Goal: Task Accomplishment & Management: Manage account settings

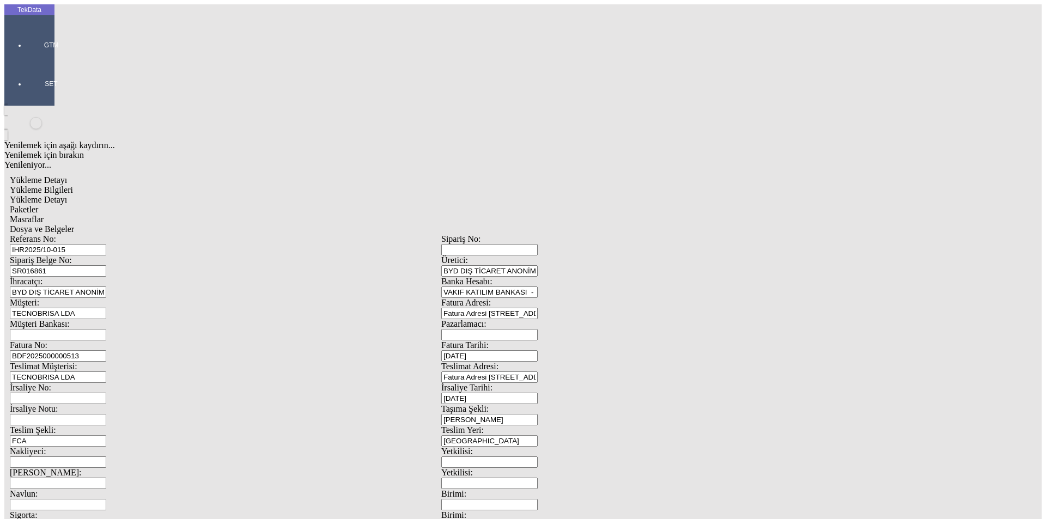
scroll to position [94, 0]
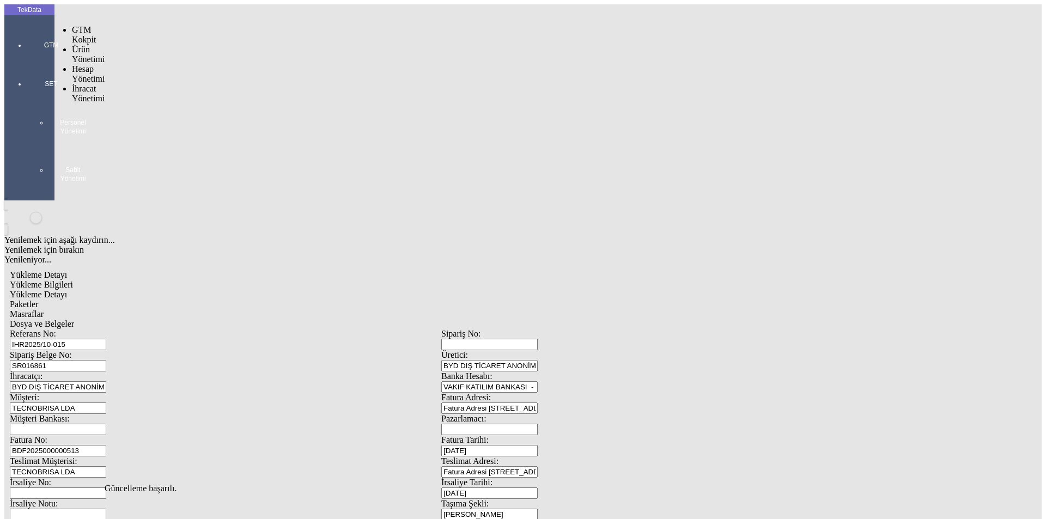
click at [29, 60] on div at bounding box center [51, 60] width 50 height 0
click at [77, 84] on span "İhracat Yönetimi" at bounding box center [88, 93] width 33 height 19
click at [167, 103] on span "Yüklemeler" at bounding box center [187, 107] width 41 height 9
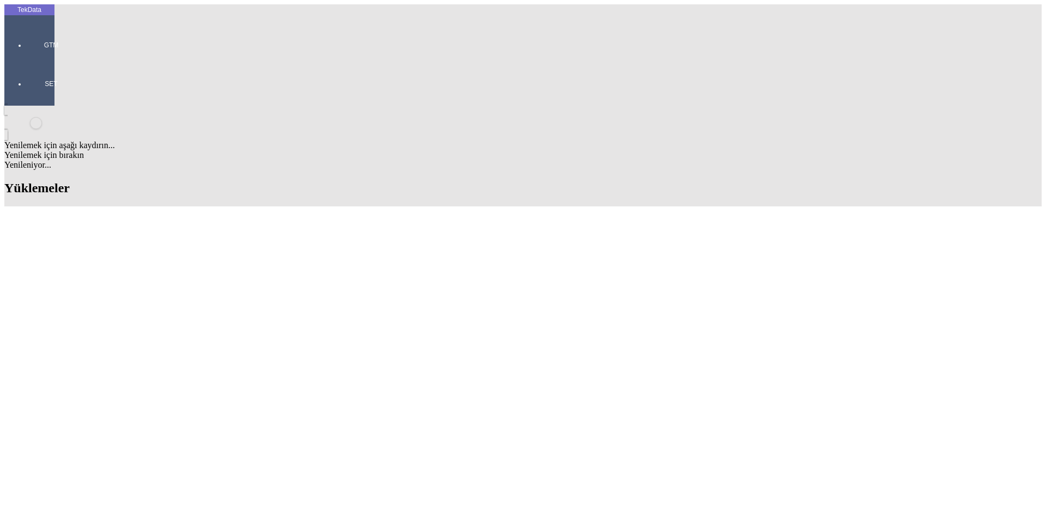
scroll to position [803, 0]
drag, startPoint x: 969, startPoint y: 402, endPoint x: 957, endPoint y: 9, distance: 392.9
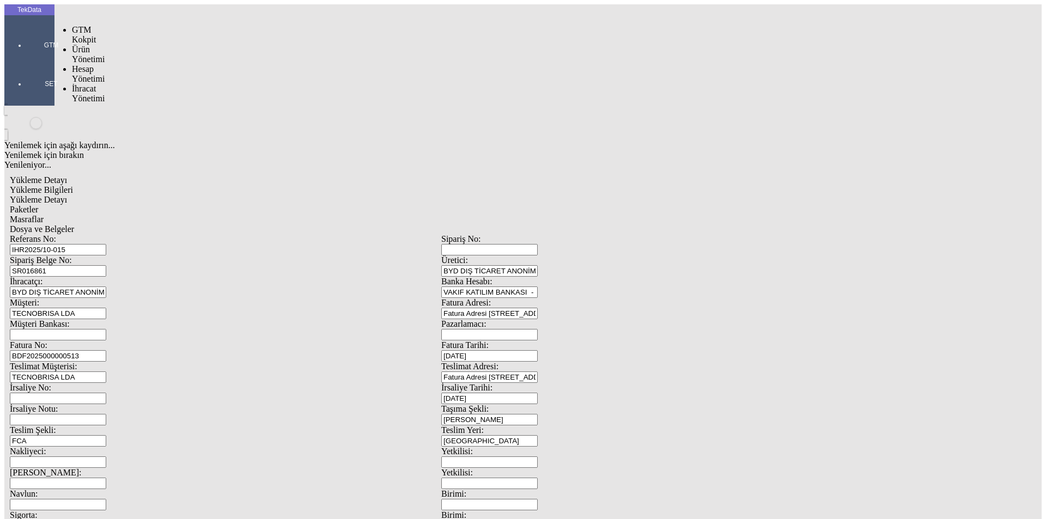
click at [34, 60] on div at bounding box center [51, 60] width 50 height 0
click at [89, 64] on span "Hesap Yönetimi" at bounding box center [88, 73] width 33 height 19
drag, startPoint x: 148, startPoint y: 52, endPoint x: 154, endPoint y: 53, distance: 5.6
click at [167, 83] on span "Cari Hesaplar" at bounding box center [182, 92] width 31 height 19
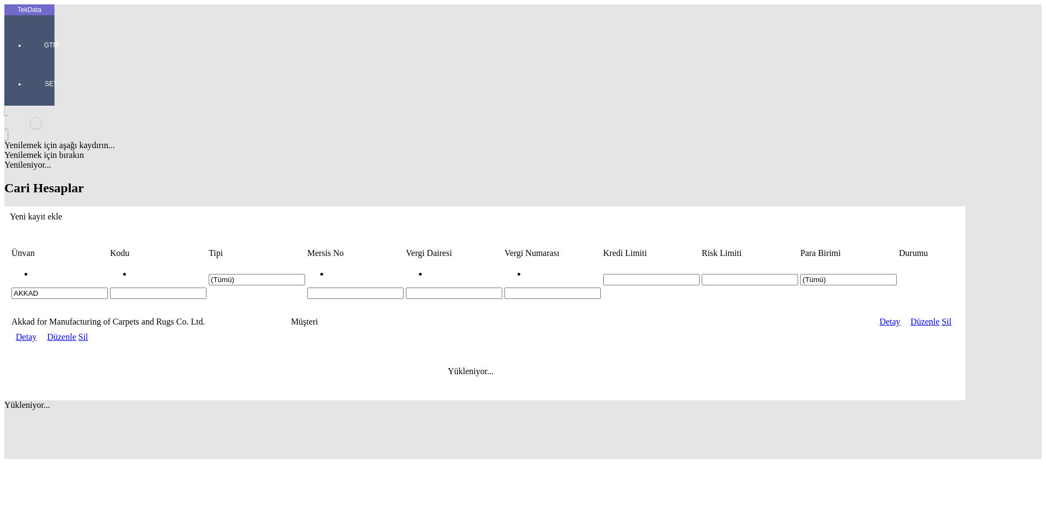
drag, startPoint x: 170, startPoint y: 81, endPoint x: 0, endPoint y: 80, distance: 170.0
click at [4, 80] on div "TekData GTM SET Yenilemek için aşağı kaydırın... Yenilemek için bırakın Yenilen…" at bounding box center [484, 231] width 961 height 455
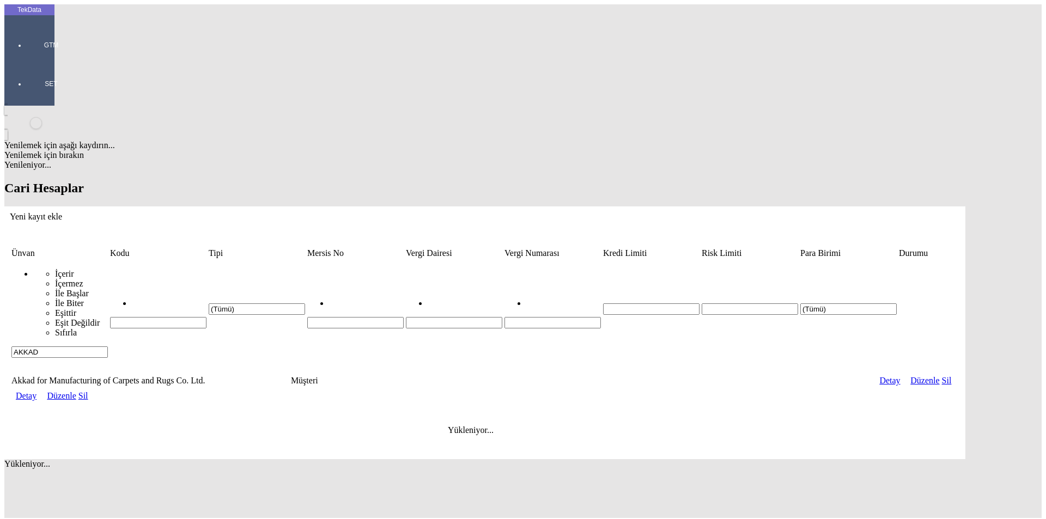
paste input "SENFA CILANDER SWITZERLAND AG"
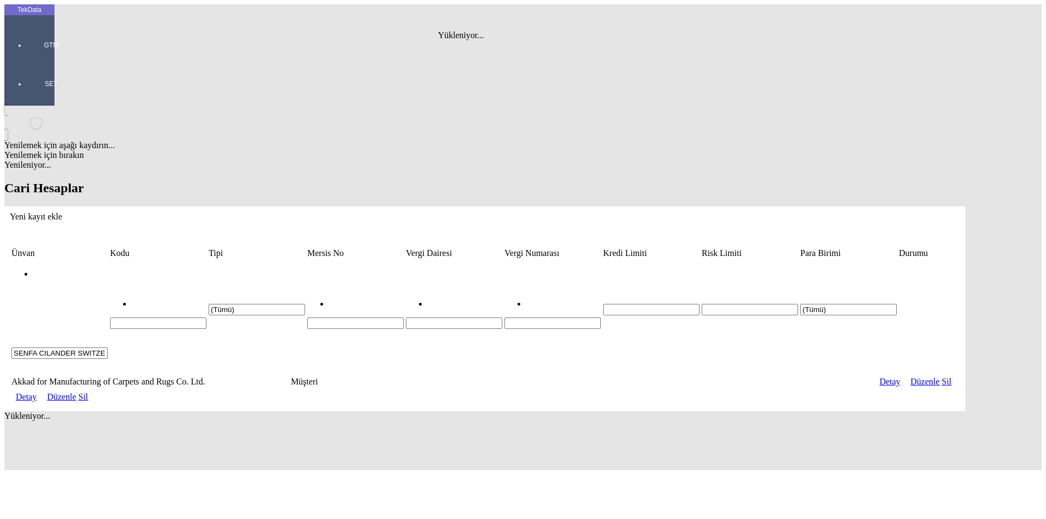
type input "SENFA CILANDER SWITZERLAND AG"
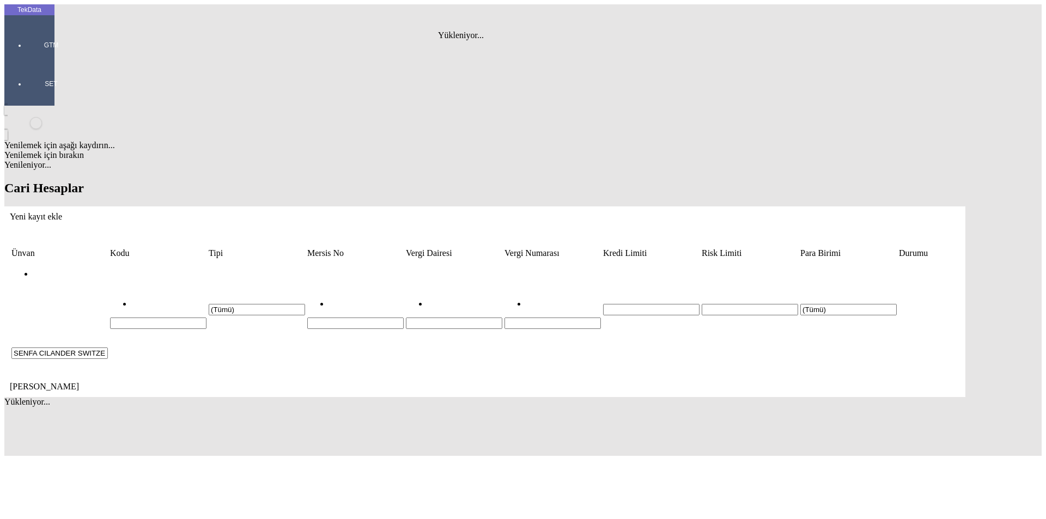
scroll to position [0, 35]
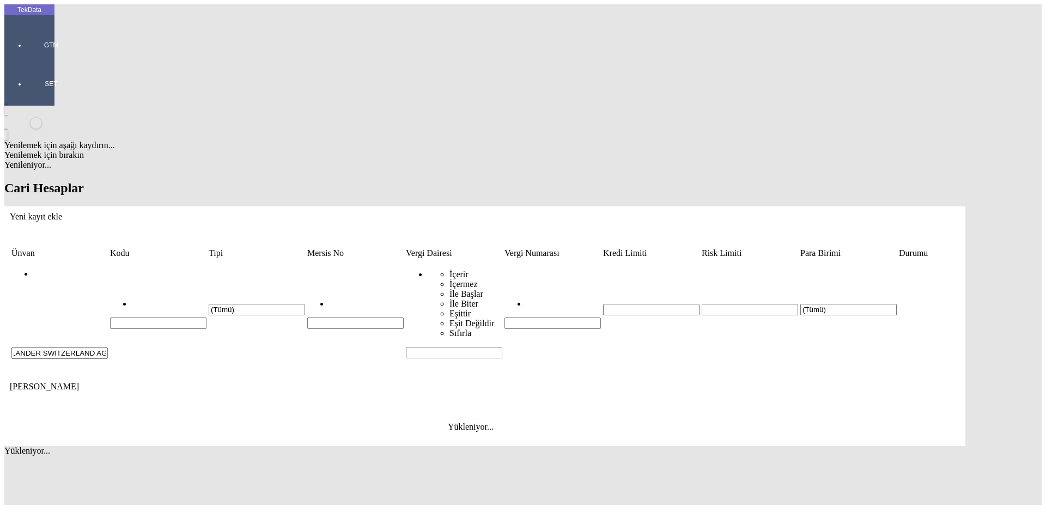
click at [10, 212] on icon "Yeni kayıt ekle" at bounding box center [10, 216] width 0 height 9
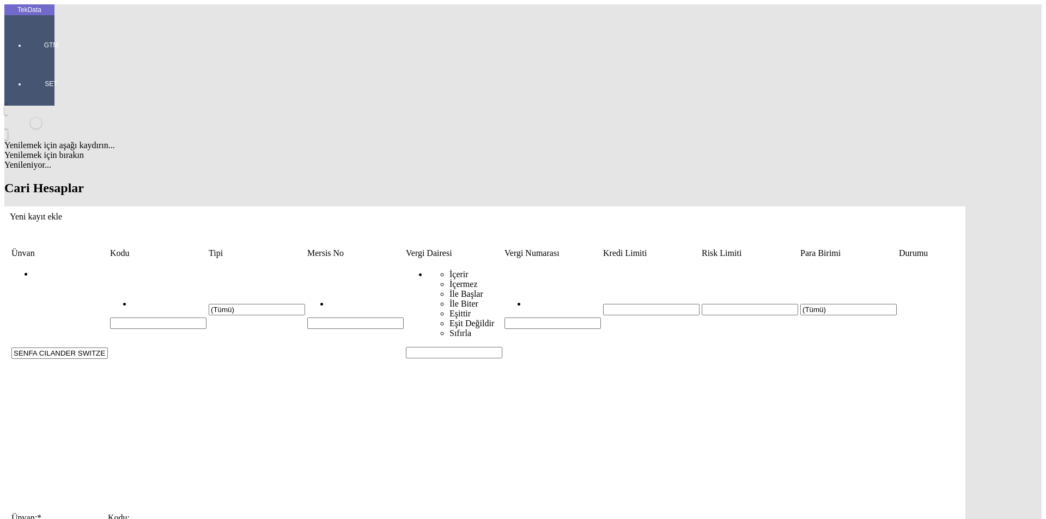
type input "SENFA CILANDER SWITZERLAND AG"
click at [137, 185] on div "Müşteri" at bounding box center [322, 190] width 435 height 10
type input "Müşteri"
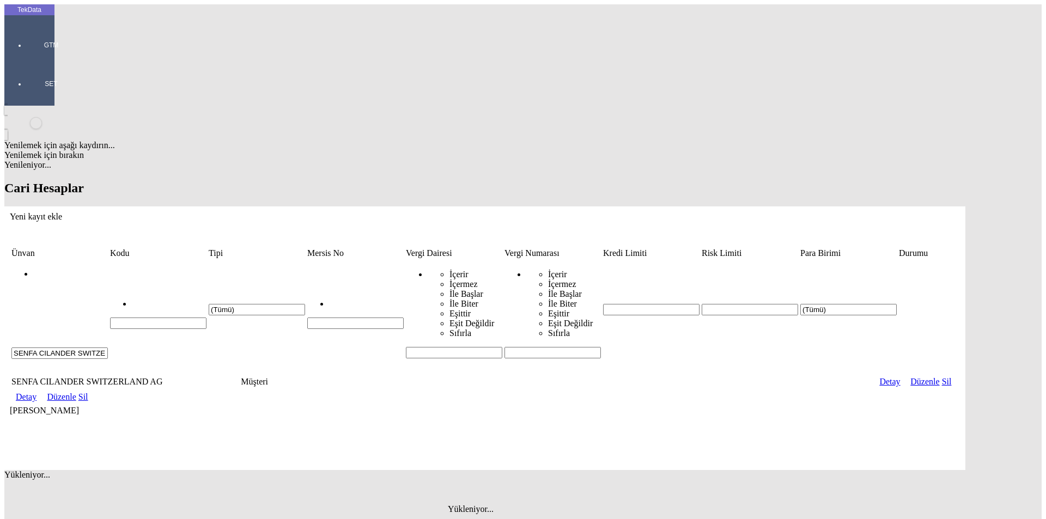
click at [36, 392] on link "Detay" at bounding box center [26, 396] width 21 height 9
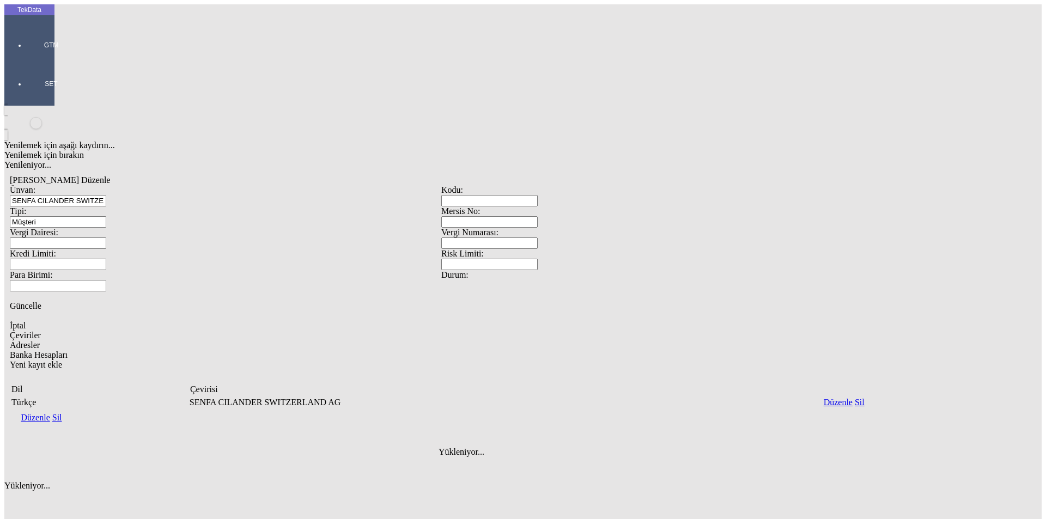
click at [40, 340] on span "Adresler" at bounding box center [25, 344] width 30 height 9
click at [10, 476] on icon "Yeni kayıt ekle" at bounding box center [10, 480] width 0 height 9
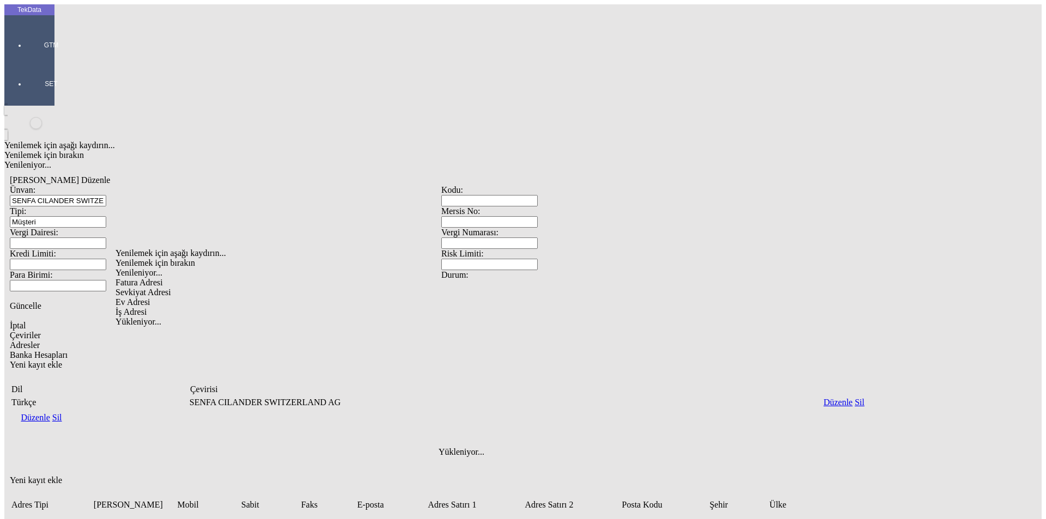
click at [129, 278] on div "Fatura Adresi" at bounding box center [327, 283] width 424 height 10
type input "Fatura Adresi"
paste input "[STREET_ADDRESS]"
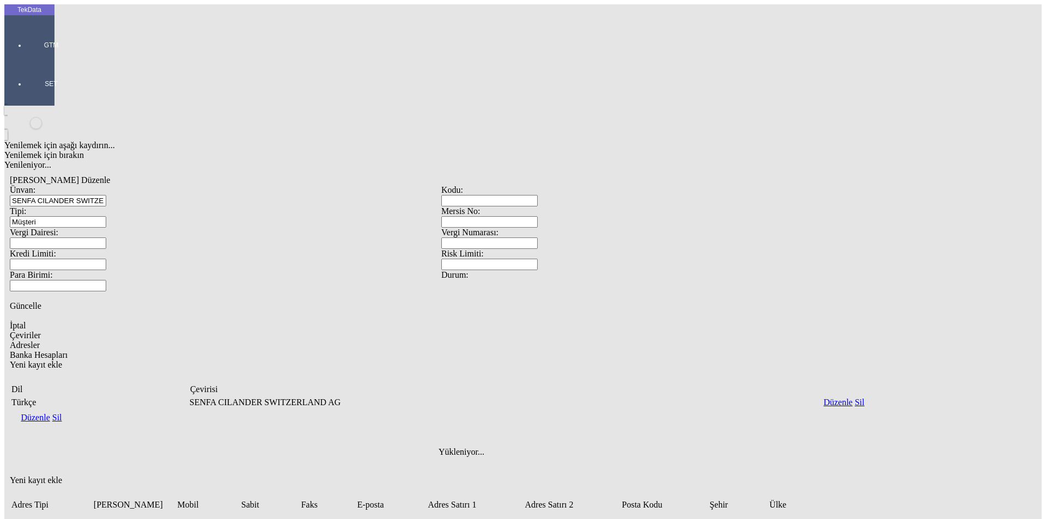
paste input "3432 LÜTZELFLÜH"
type input "[STREET_ADDRESS]"
paste input "[GEOGRAPHIC_DATA]"
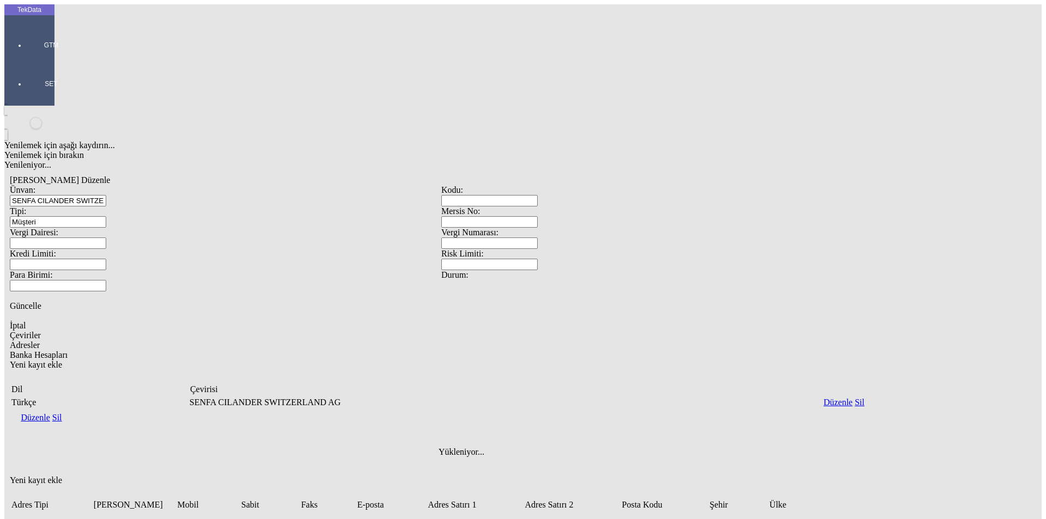
type input "[GEOGRAPHIC_DATA]"
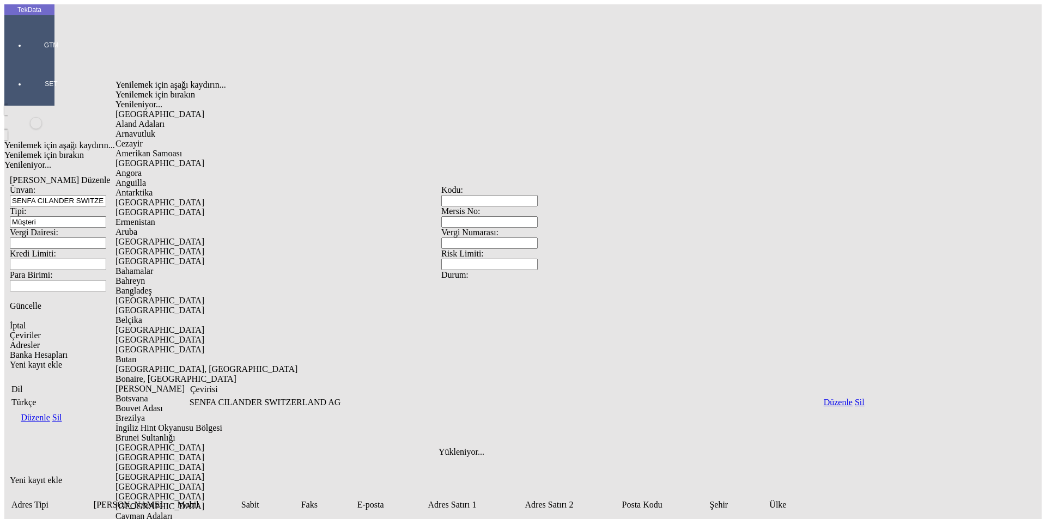
type input "[DEMOGRAPHIC_DATA]"
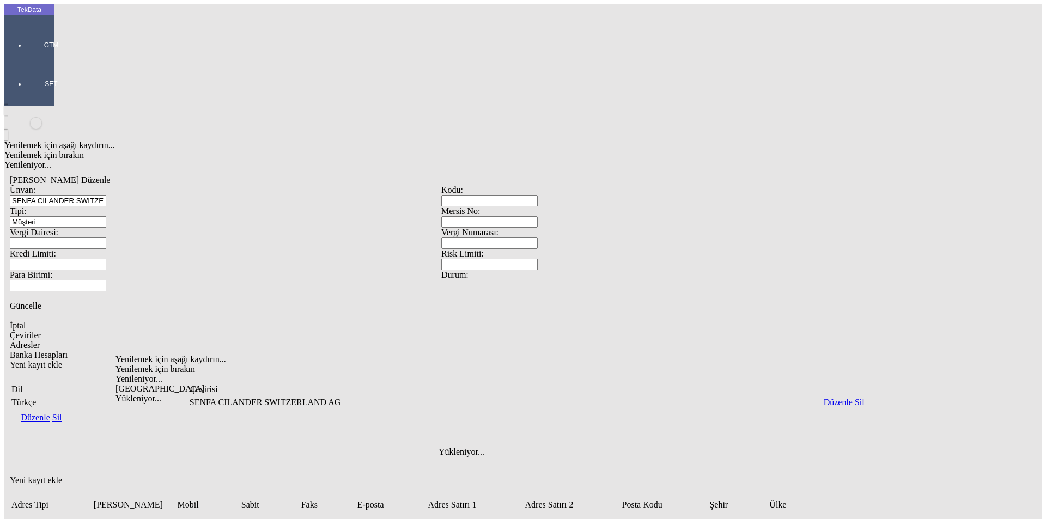
click at [137, 394] on div "[GEOGRAPHIC_DATA]" at bounding box center [327, 399] width 424 height 10
type input "[GEOGRAPHIC_DATA]"
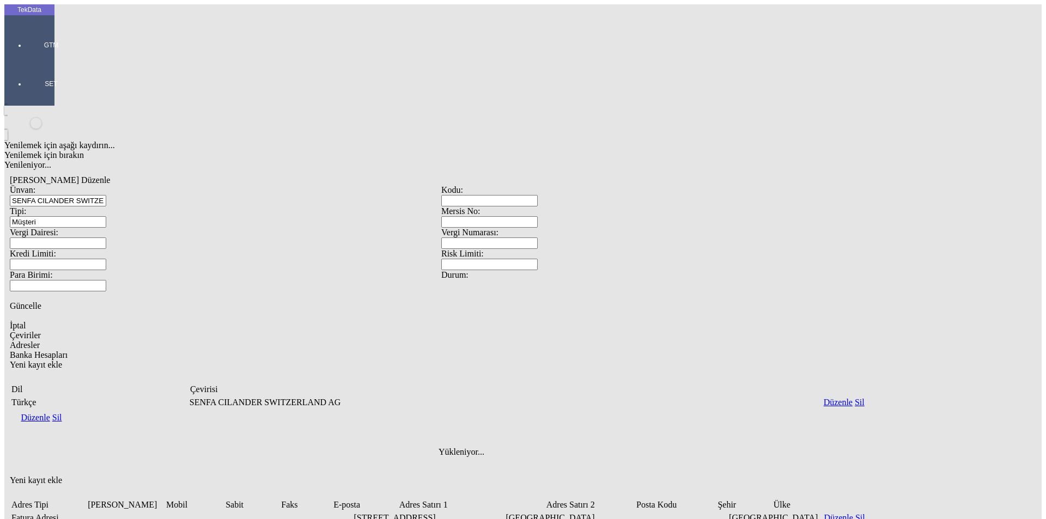
click at [735, 423] on div "Yenilemek için aşağı kaydırın... Yenilemek için bırakın Yenileniyor... [PERSON_…" at bounding box center [441, 385] width 874 height 559
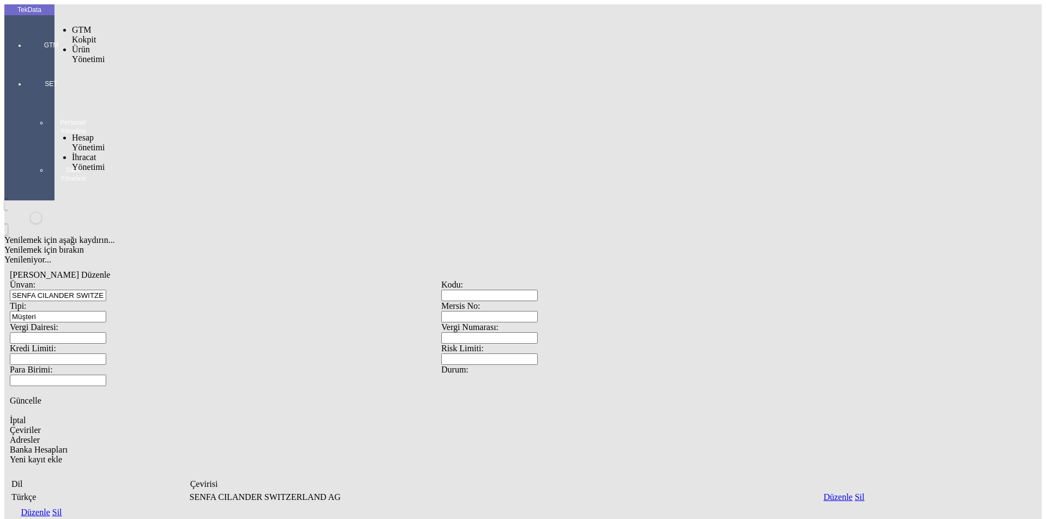
click at [26, 60] on div at bounding box center [51, 60] width 50 height 0
click at [84, 153] on span "İhracat Yönetimi" at bounding box center [88, 162] width 33 height 19
click at [167, 172] on span "Yüklemeler" at bounding box center [187, 176] width 41 height 9
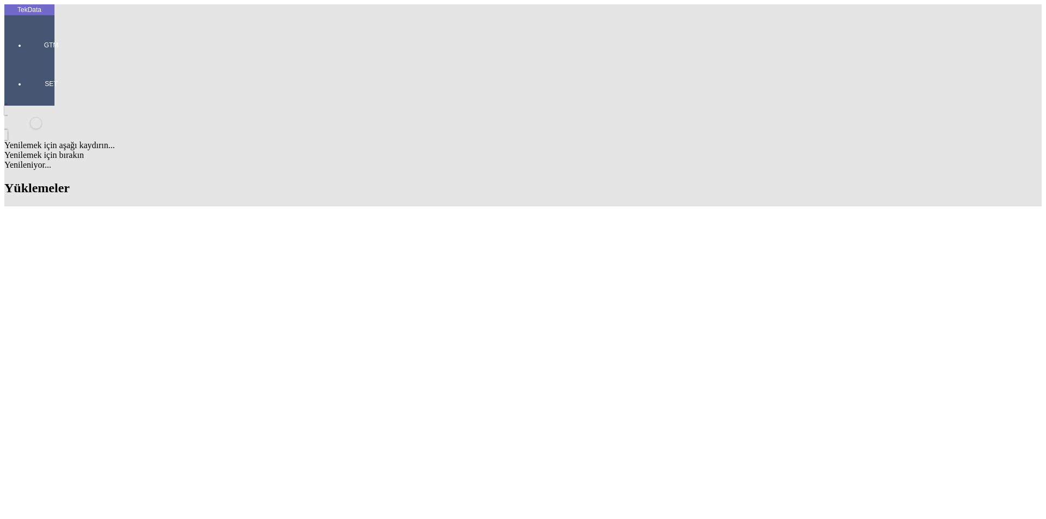
type input "saent"
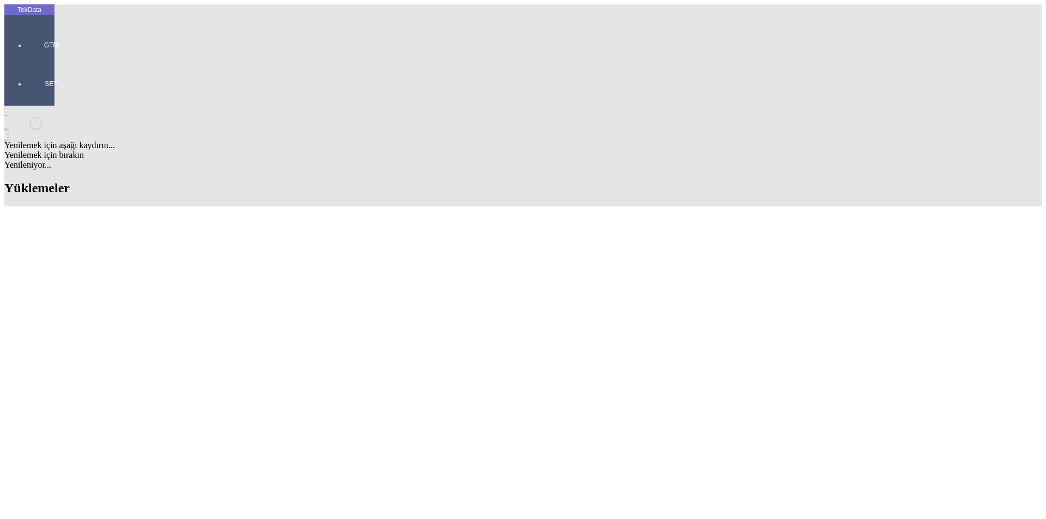
drag, startPoint x: 327, startPoint y: 192, endPoint x: 283, endPoint y: 193, distance: 44.7
copy tr "ET361257"
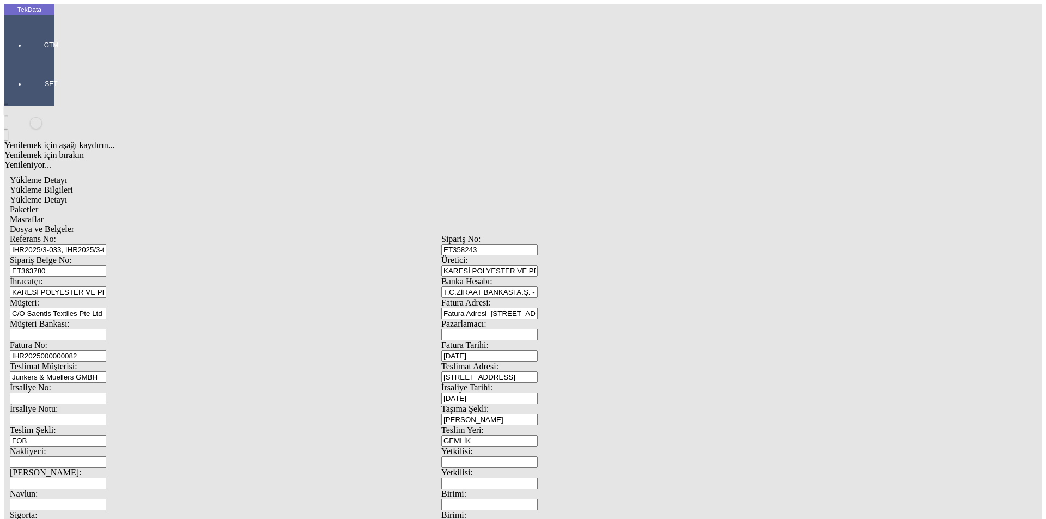
scroll to position [94, 0]
click at [878, 487] on div "Yükleme Detayı Yükleme Bilgileri Yükleme Detayı Paketler Masraflar Dosya ve Bel…" at bounding box center [441, 484] width 874 height 629
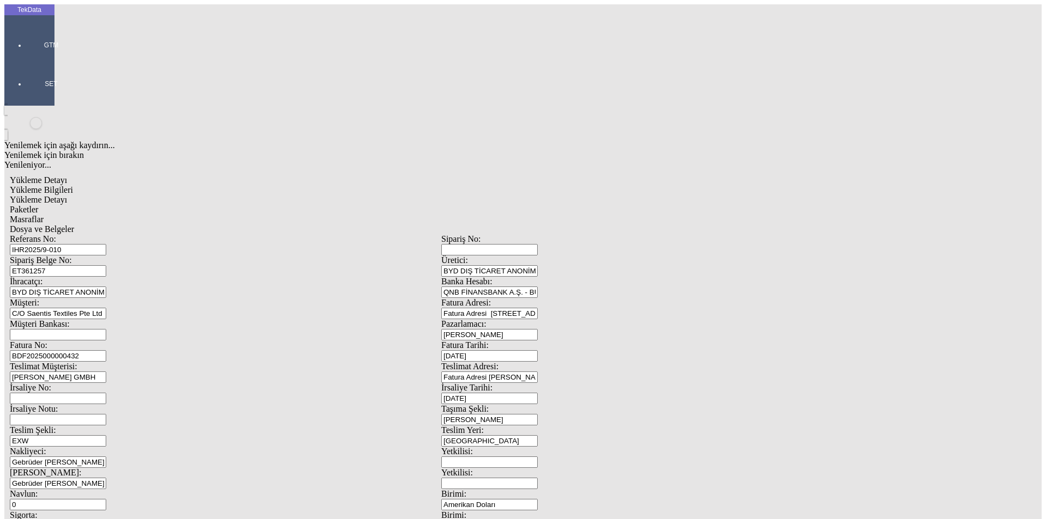
click at [106, 244] on input "IHR2025/9-010" at bounding box center [58, 249] width 96 height 11
drag, startPoint x: 202, startPoint y: 99, endPoint x: 89, endPoint y: 101, distance: 113.3
click at [89, 255] on div "Sipariş Belge No: ET361257" at bounding box center [225, 265] width 431 height 21
drag, startPoint x: 204, startPoint y: 75, endPoint x: 50, endPoint y: 81, distance: 154.8
click at [51, 170] on tek-global-detail "Yükleme Detayı Yükleme Bilgileri Yükleme Detayı Paketler Masraflar Dosya ve Bel…" at bounding box center [441, 484] width 874 height 629
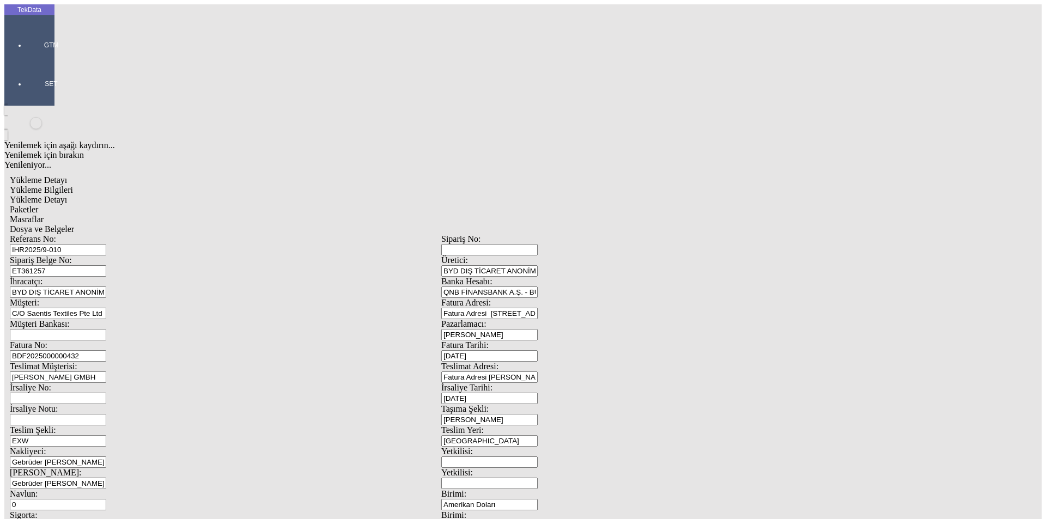
paste input "8-044"
type input "IHR2025/8-044"
drag, startPoint x: 59, startPoint y: 103, endPoint x: 39, endPoint y: 103, distance: 19.6
click at [39, 103] on div "TekData GTM SET Yenilemek için aşağı kaydırın... Yenilemek için bırakın Yenilen…" at bounding box center [441, 430] width 874 height 853
paste input "7051"
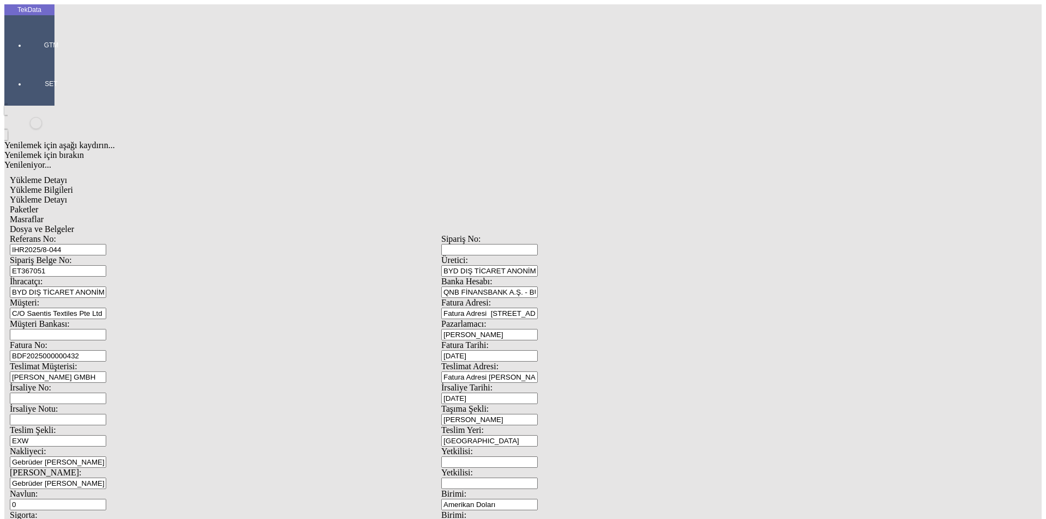
type input "ET367051"
click at [106, 350] on input "BDF2025000000432" at bounding box center [58, 355] width 96 height 11
type input "BDF2025000000"
type input "[DATE]"
drag, startPoint x: 656, startPoint y: 223, endPoint x: 472, endPoint y: 216, distance: 183.7
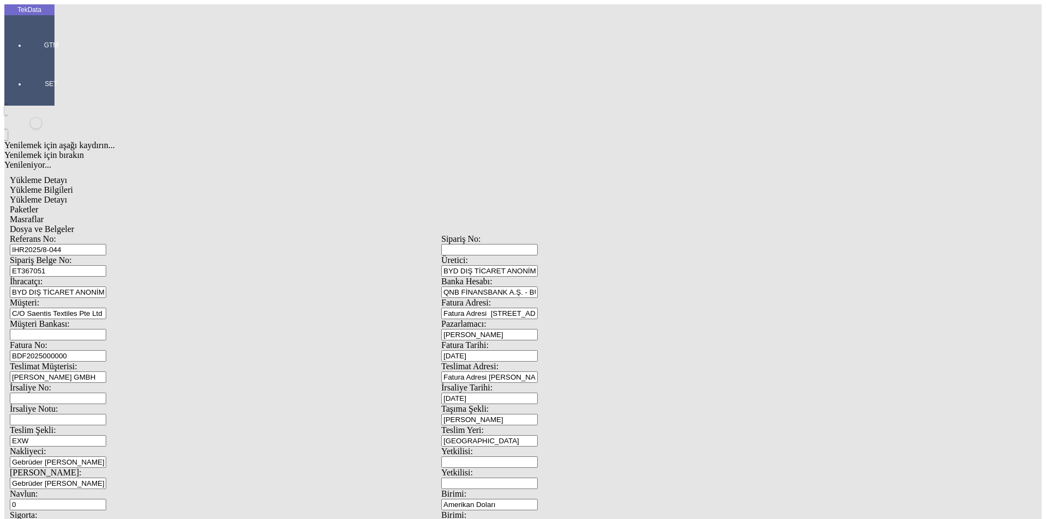
click at [501, 383] on div "İrsaliye No: İrsaliye Tarihi: [DATE]" at bounding box center [441, 393] width 863 height 21
type input "[DATE]"
drag, startPoint x: 204, startPoint y: 275, endPoint x: 65, endPoint y: 272, distance: 139.5
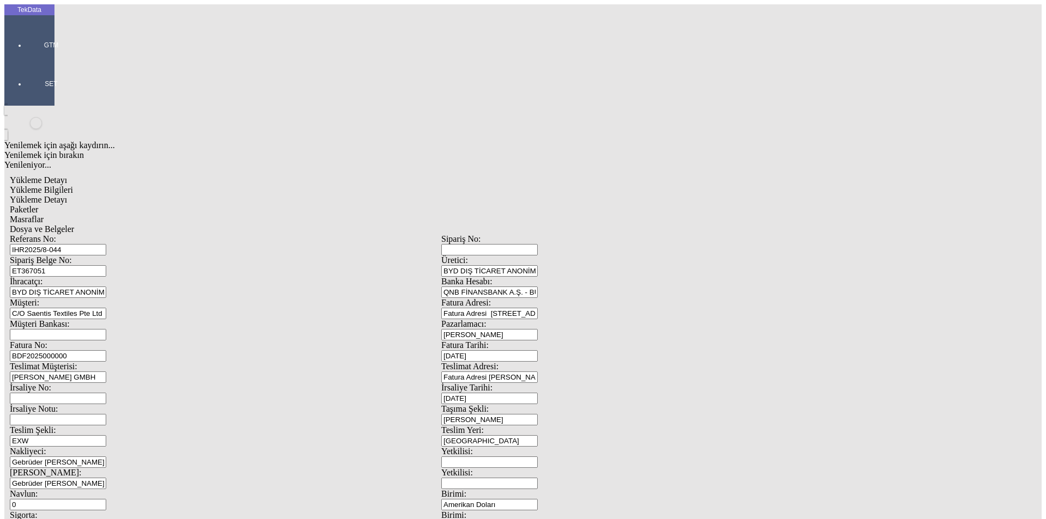
type input "[DATE]"
drag, startPoint x: 132, startPoint y: 360, endPoint x: 82, endPoint y: 368, distance: 50.2
click at [83, 368] on div "Referans No: [STREET_ADDRESS]: BYD DIŞ TİCARET ANONİM ŞİRKETİ İhracatçı: BYD DI…" at bounding box center [441, 489] width 863 height 510
type input "18.5397"
drag, startPoint x: 235, startPoint y: 392, endPoint x: 84, endPoint y: 393, distance: 150.9
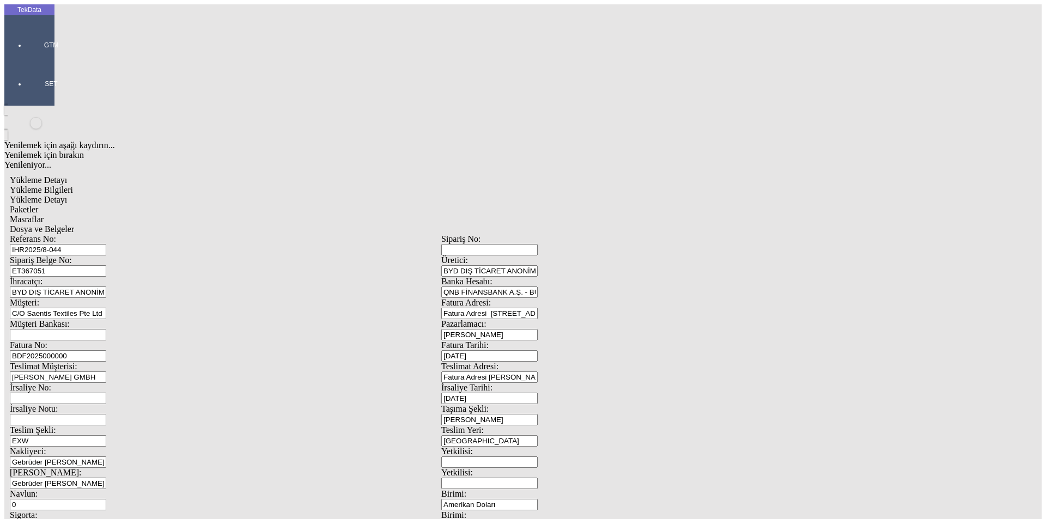
drag, startPoint x: 202, startPoint y: 386, endPoint x: 121, endPoint y: 386, distance: 81.2
drag, startPoint x: 119, startPoint y: 385, endPoint x: 102, endPoint y: 386, distance: 16.9
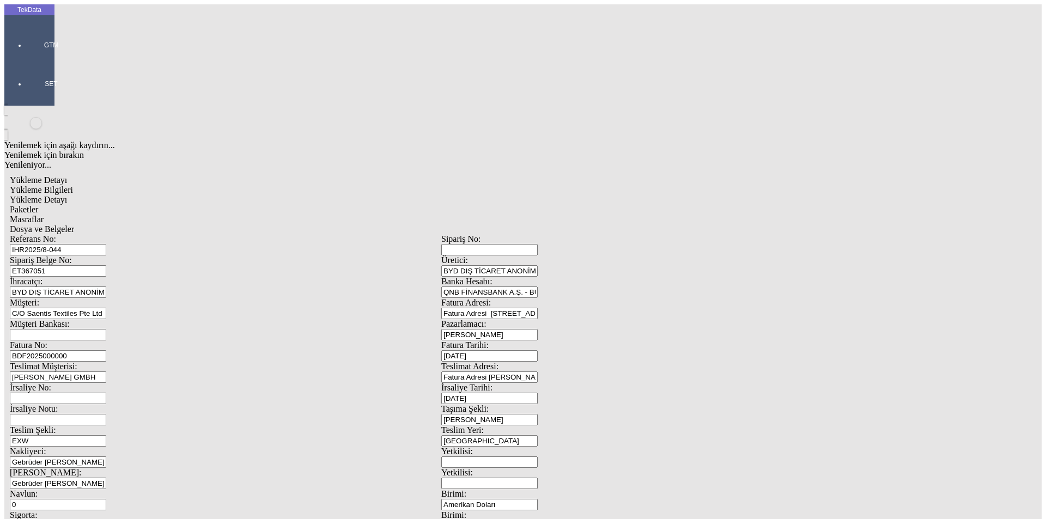
type input "[DATE]"
drag, startPoint x: 138, startPoint y: 418, endPoint x: 125, endPoint y: 419, distance: 13.2
type input "405.8"
drag, startPoint x: 624, startPoint y: 417, endPoint x: 520, endPoint y: 436, distance: 105.7
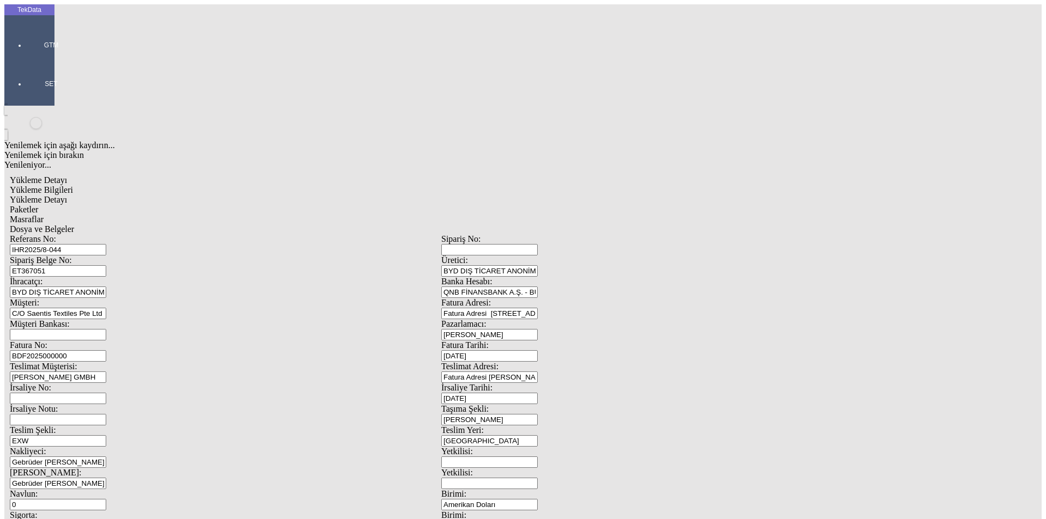
click at [541, 436] on div "Referans No: [STREET_ADDRESS]: BYD DIŞ TİCARET ANONİM ŞİRKETİ İhracatçı: BYD DI…" at bounding box center [441, 489] width 863 height 510
type input "448.8"
click at [174, 185] on div "Yükleme Bilgileri Yükleme Detayı Paketler Masraflar Dosya ve Belgeler Referans …" at bounding box center [441, 489] width 863 height 608
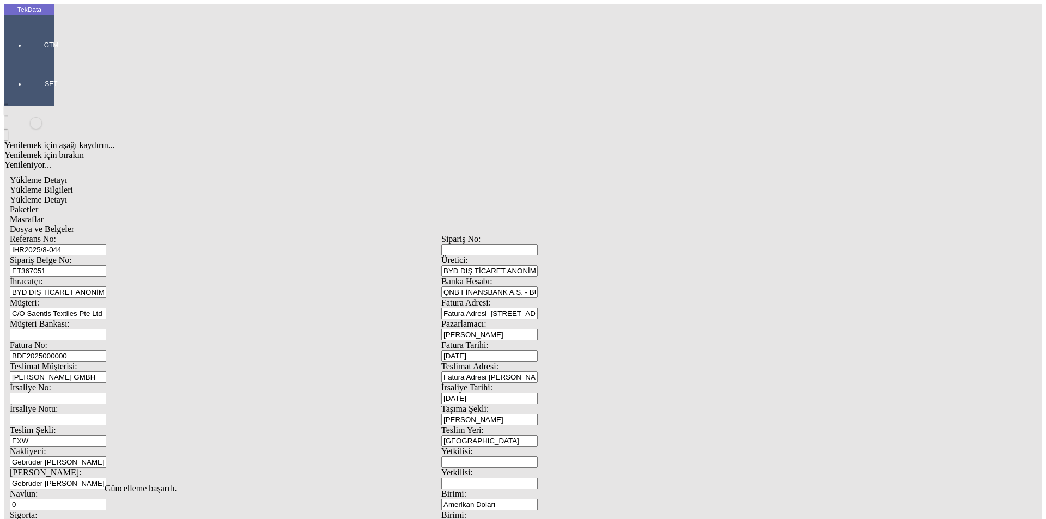
click at [67, 195] on span "Yükleme Detayı" at bounding box center [38, 199] width 57 height 9
drag, startPoint x: 151, startPoint y: 164, endPoint x: 87, endPoint y: 167, distance: 63.8
type input "1758"
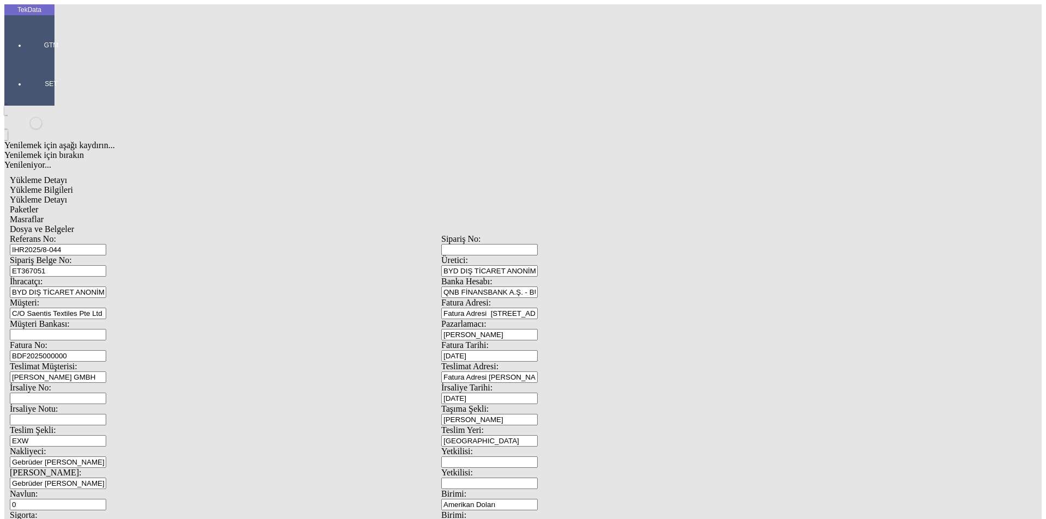
type input "6.2426"
type input "125"
type input "50.3"
type input "75.2"
type input "405.8"
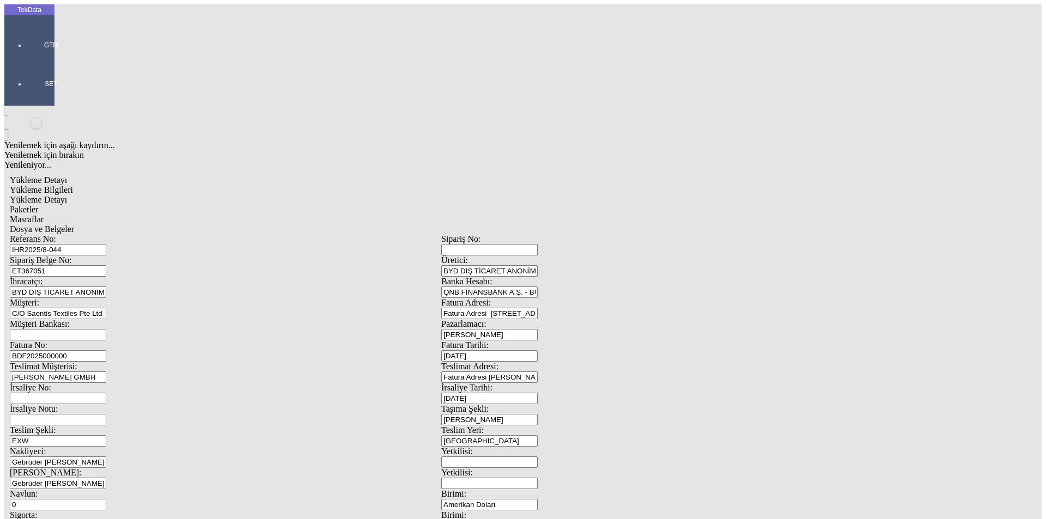
type input "448.8"
drag, startPoint x: 159, startPoint y: 185, endPoint x: 77, endPoint y: 183, distance: 81.7
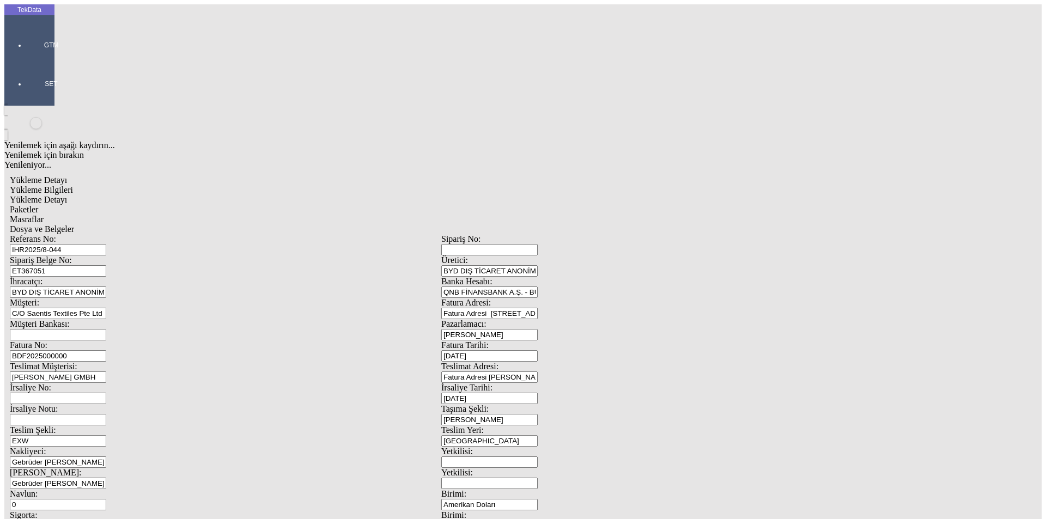
type input "6.417"
type input "6.4171"
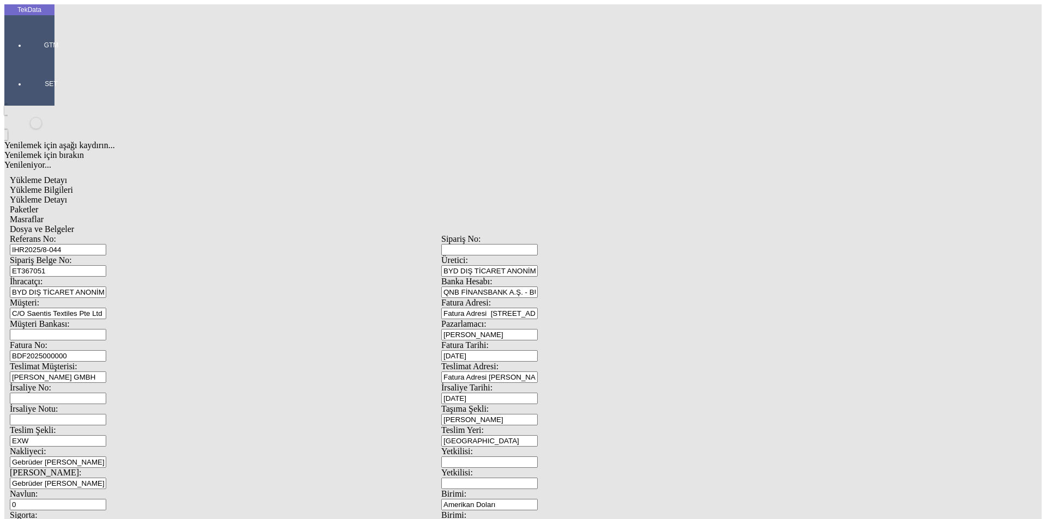
click at [235, 205] on div "Paketler" at bounding box center [441, 210] width 863 height 10
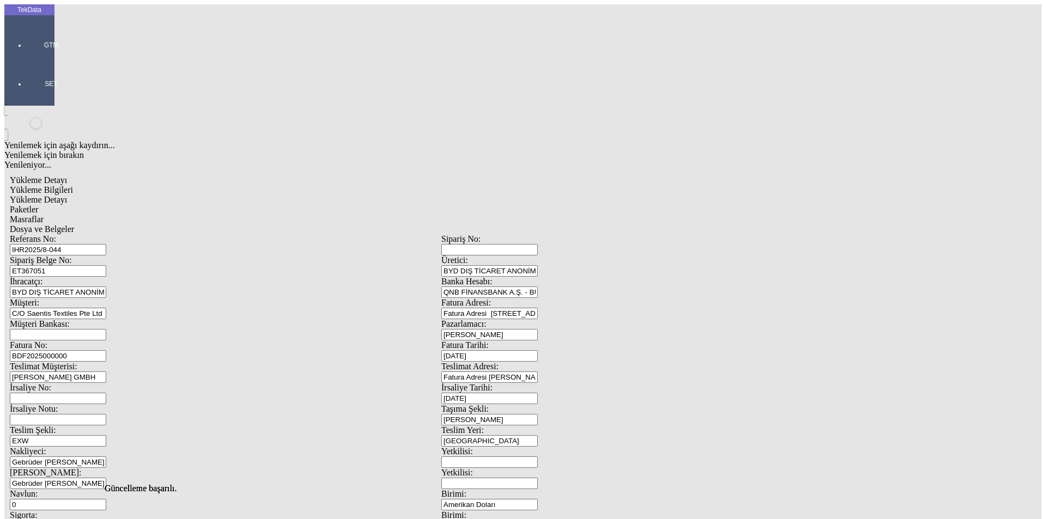
drag, startPoint x: 672, startPoint y: 106, endPoint x: 519, endPoint y: 111, distance: 153.1
type input "2"
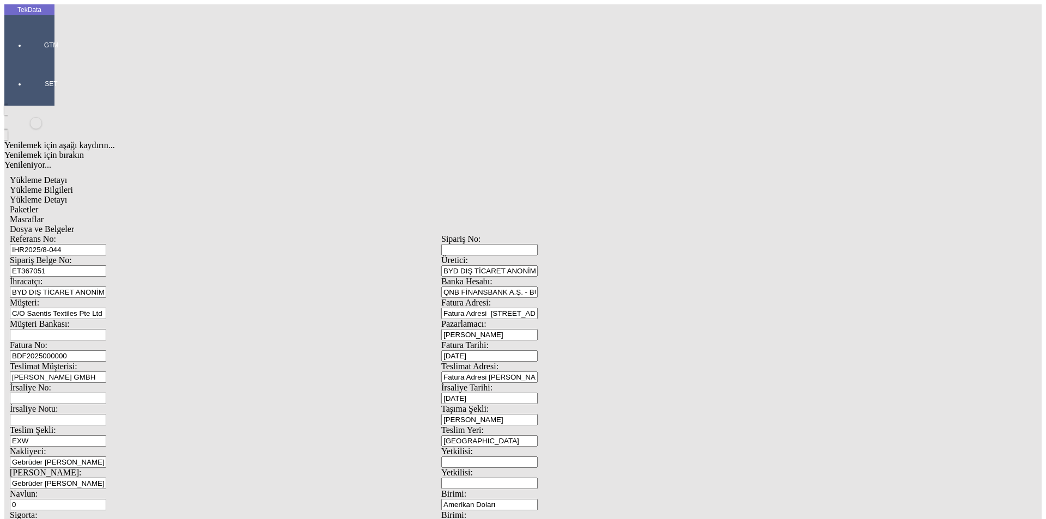
click at [330, 215] on div "Masraflar" at bounding box center [441, 220] width 863 height 10
click at [74, 224] on span "Dosya ve Belgeler" at bounding box center [42, 228] width 64 height 9
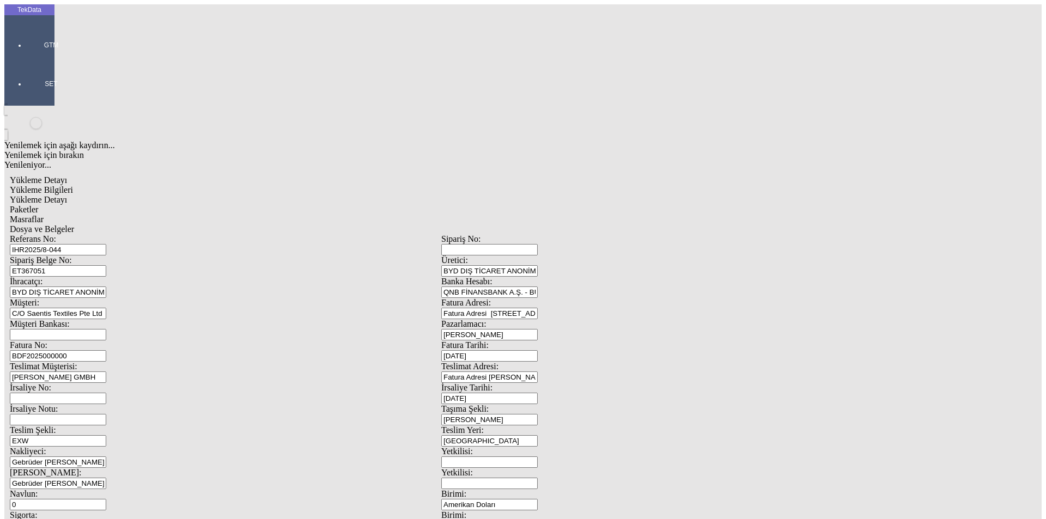
click at [73, 185] on span "Yükleme Bilgileri" at bounding box center [41, 189] width 63 height 9
drag, startPoint x: 229, startPoint y: 75, endPoint x: 108, endPoint y: 81, distance: 121.1
click at [108, 234] on div "Referans No: IHR2025/8-044" at bounding box center [225, 244] width 431 height 21
drag, startPoint x: 214, startPoint y: 104, endPoint x: 109, endPoint y: 99, distance: 104.2
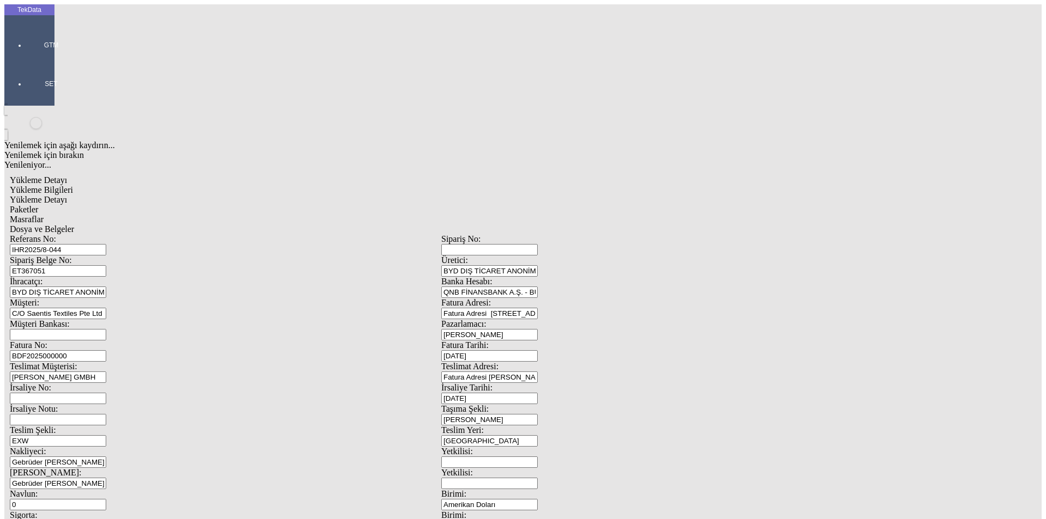
click at [109, 255] on div "Sipariş Belge No: ET367051" at bounding box center [225, 265] width 431 height 21
